Goal: Register for event/course

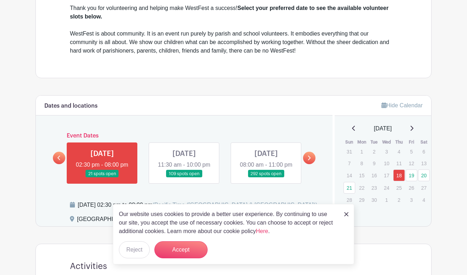
scroll to position [284, 0]
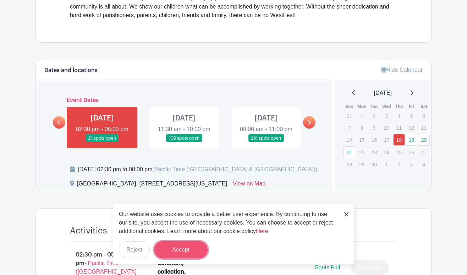
click at [180, 252] on button "Accept" at bounding box center [181, 249] width 53 height 17
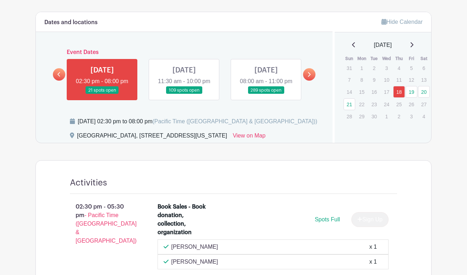
scroll to position [321, 0]
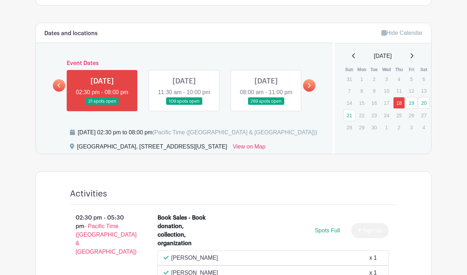
click at [184, 105] on link at bounding box center [184, 105] width 0 height 0
click at [266, 105] on link at bounding box center [266, 105] width 0 height 0
click at [309, 83] on icon at bounding box center [309, 85] width 3 height 5
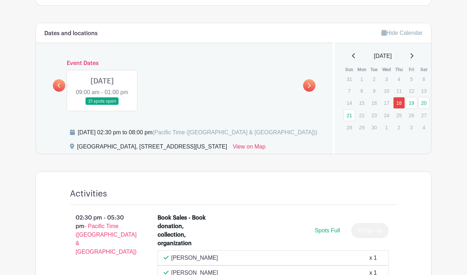
click at [60, 83] on icon at bounding box center [59, 85] width 3 height 5
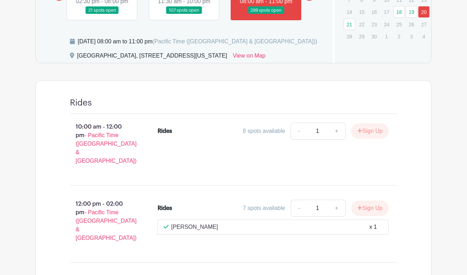
scroll to position [392, 0]
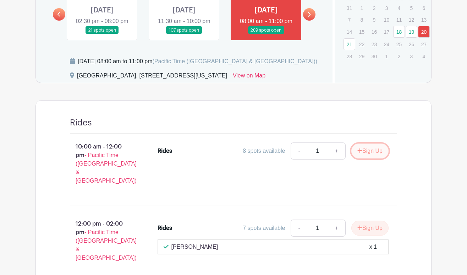
click at [372, 144] on button "Sign Up" at bounding box center [370, 151] width 37 height 15
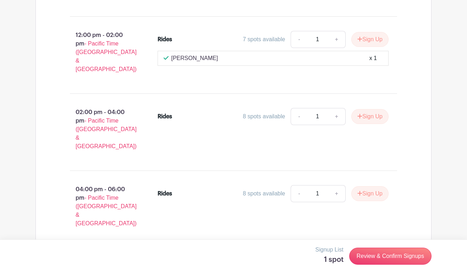
scroll to position [0, 0]
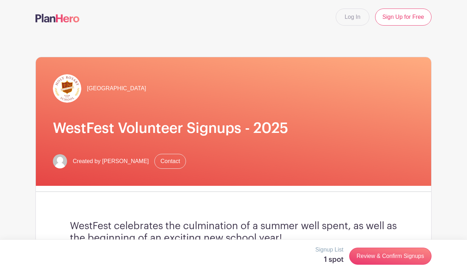
drag, startPoint x: 142, startPoint y: 172, endPoint x: 141, endPoint y: 15, distance: 157.7
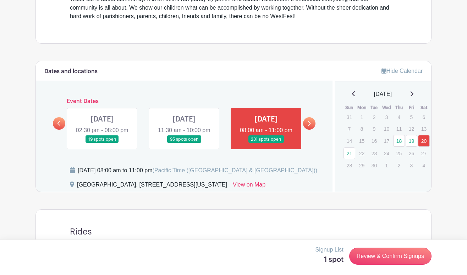
scroll to position [213, 0]
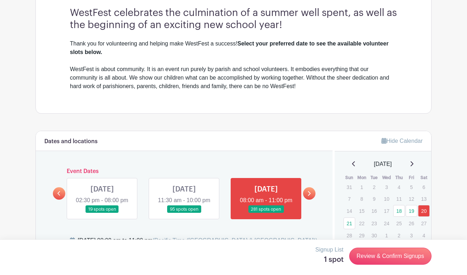
click at [307, 187] on link at bounding box center [309, 193] width 12 height 12
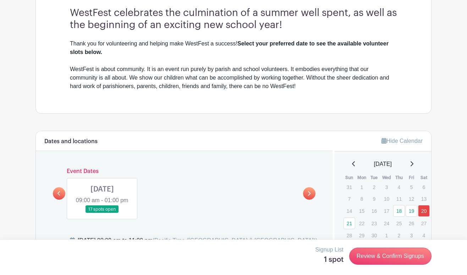
click at [102, 213] on link at bounding box center [102, 213] width 0 height 0
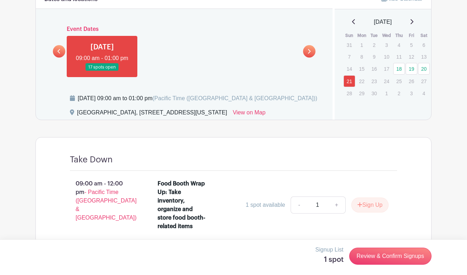
scroll to position [320, 0]
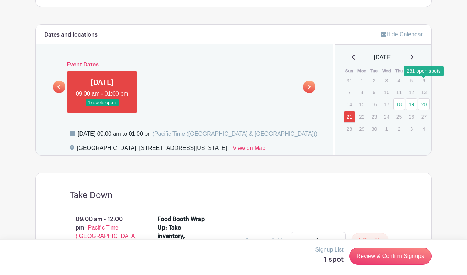
click at [426, 98] on link "20" at bounding box center [424, 104] width 12 height 12
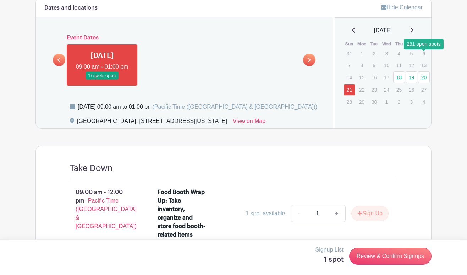
scroll to position [391, 0]
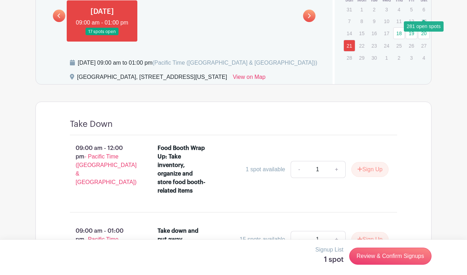
click at [58, 13] on icon at bounding box center [59, 15] width 3 height 5
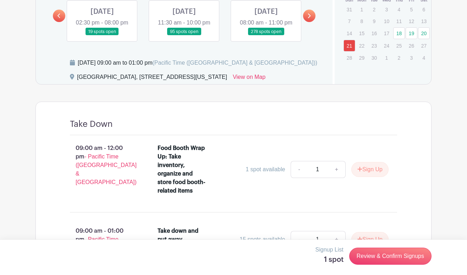
click at [266, 36] on link at bounding box center [266, 36] width 0 height 0
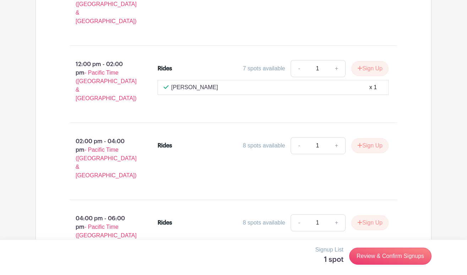
scroll to position [568, 0]
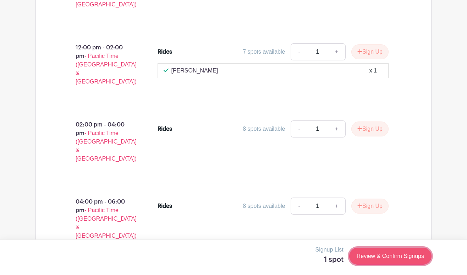
click at [378, 256] on link "Review & Confirm Signups" at bounding box center [391, 256] width 82 height 17
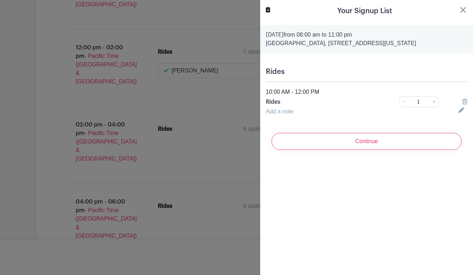
click at [462, 100] on icon at bounding box center [464, 102] width 5 height 6
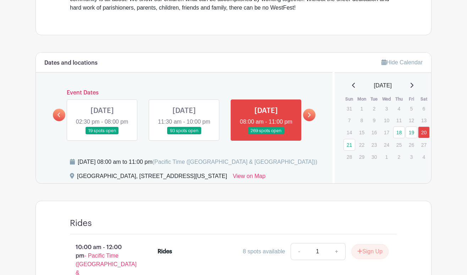
scroll to position [284, 0]
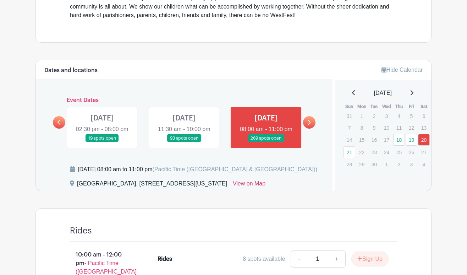
click at [311, 127] on link at bounding box center [309, 122] width 12 height 12
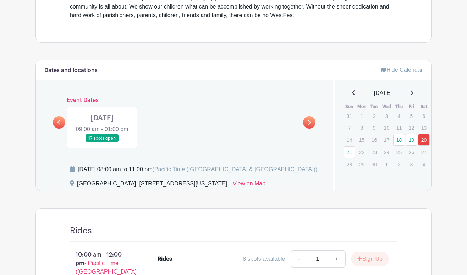
click at [102, 142] on link at bounding box center [102, 142] width 0 height 0
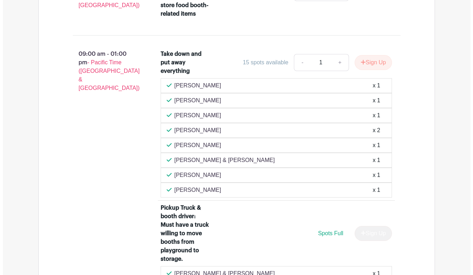
scroll to position [568, 0]
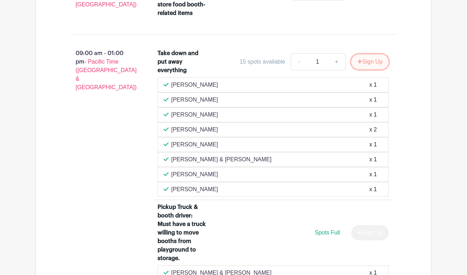
click at [373, 69] on button "Sign Up" at bounding box center [370, 61] width 37 height 15
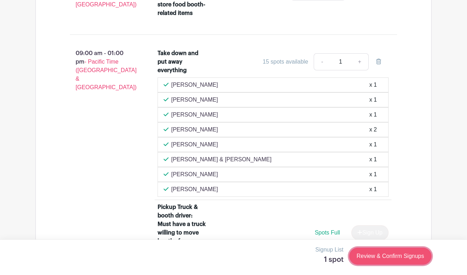
click at [408, 256] on link "Review & Confirm Signups" at bounding box center [391, 256] width 82 height 17
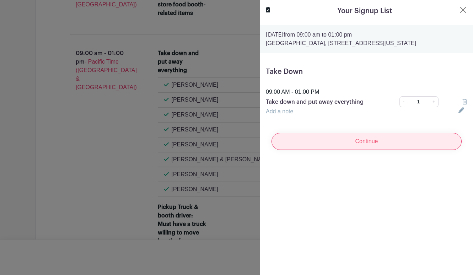
click at [357, 143] on input "Continue" at bounding box center [366, 141] width 190 height 17
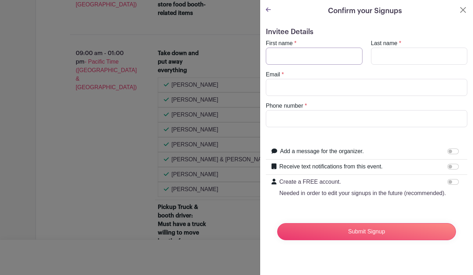
click at [307, 58] on input "First name" at bounding box center [314, 56] width 97 height 17
type input "[PERSON_NAME]"
type input "[EMAIL_ADDRESS][DOMAIN_NAME]"
type input "3604771956"
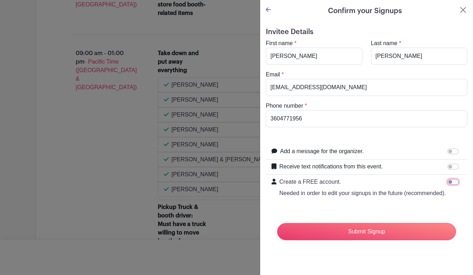
click at [447, 183] on input "Create a FREE account. Needed in order to edit your signups in the future (reco…" at bounding box center [452, 182] width 11 height 6
checkbox input "true"
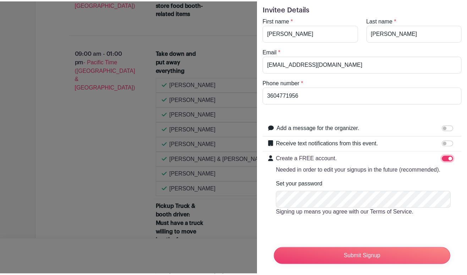
scroll to position [44, 0]
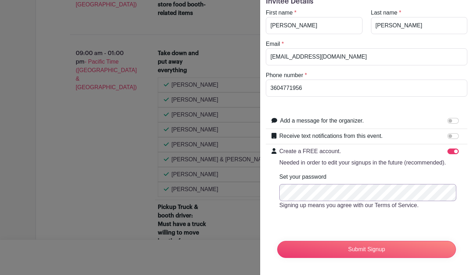
click at [277, 241] on input "Submit Signup" at bounding box center [366, 249] width 179 height 17
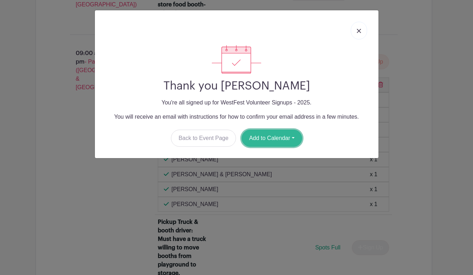
click at [270, 136] on button "Add to Calendar" at bounding box center [272, 138] width 60 height 17
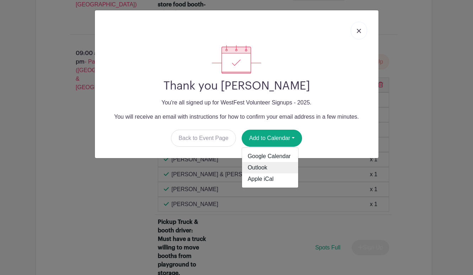
click at [262, 169] on link "Outlook" at bounding box center [270, 167] width 56 height 11
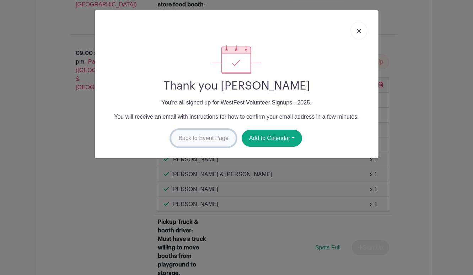
click at [213, 139] on link "Back to Event Page" at bounding box center [203, 138] width 65 height 17
